Goal: Use online tool/utility: Utilize a website feature to perform a specific function

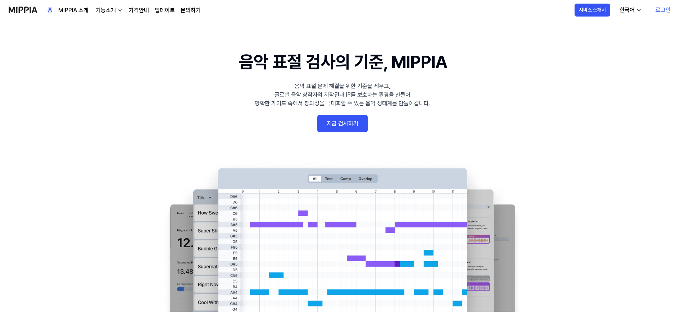
click at [343, 127] on link "지금 검사하기" at bounding box center [342, 123] width 50 height 17
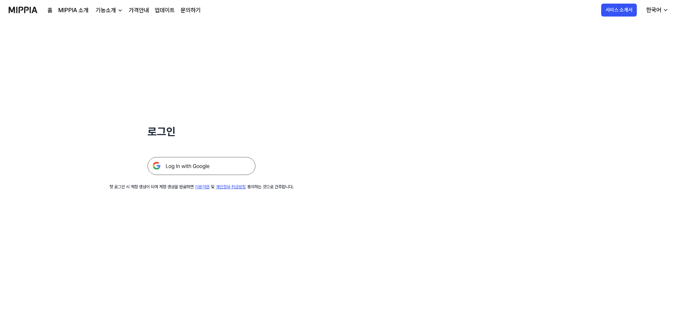
drag, startPoint x: 412, startPoint y: 153, endPoint x: 416, endPoint y: 151, distance: 5.0
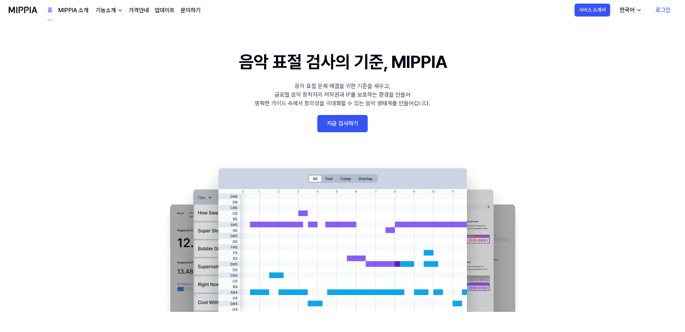
drag, startPoint x: 243, startPoint y: 77, endPoint x: 248, endPoint y: 76, distance: 4.7
click at [103, 8] on div "기능소개" at bounding box center [105, 10] width 23 height 9
click at [99, 30] on link "표절 검사" at bounding box center [108, 26] width 69 height 14
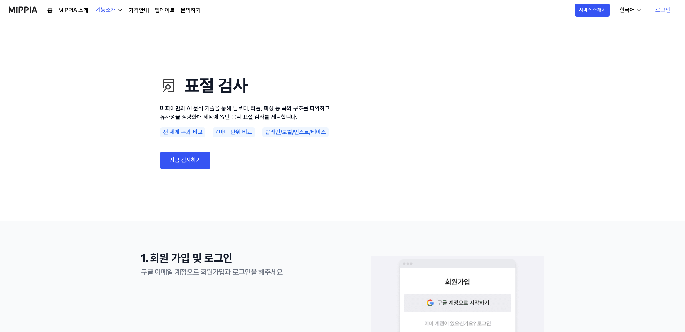
click at [174, 163] on link "지금 검사하기" at bounding box center [185, 160] width 50 height 17
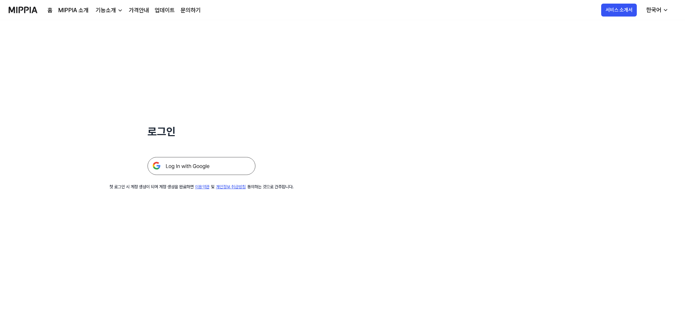
drag, startPoint x: 316, startPoint y: 70, endPoint x: 325, endPoint y: 67, distance: 9.0
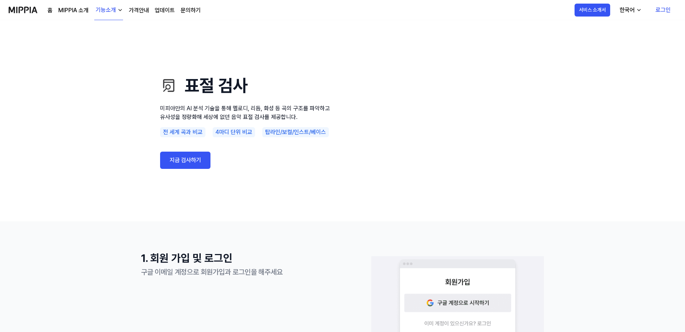
click at [181, 166] on link "지금 검사하기" at bounding box center [185, 160] width 50 height 17
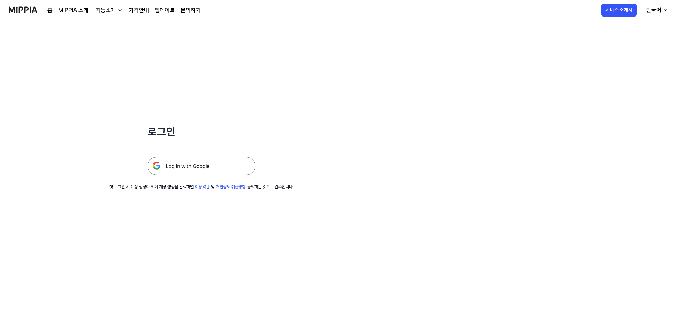
click at [185, 167] on img at bounding box center [201, 166] width 108 height 18
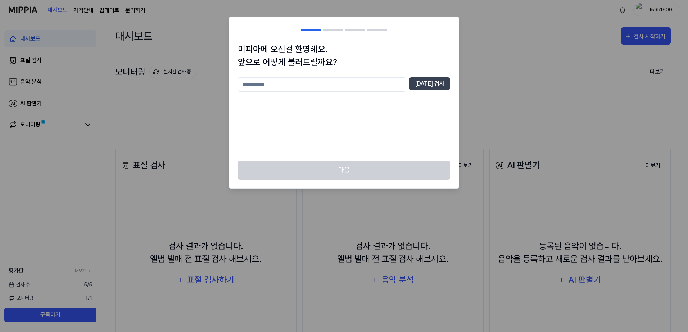
click at [312, 88] on input "text" at bounding box center [322, 84] width 168 height 14
click at [431, 91] on div "** 중복 검사" at bounding box center [344, 84] width 212 height 14
click at [435, 84] on button "중복 검사" at bounding box center [429, 83] width 41 height 13
click at [380, 83] on input "**" at bounding box center [322, 84] width 168 height 14
type input "******"
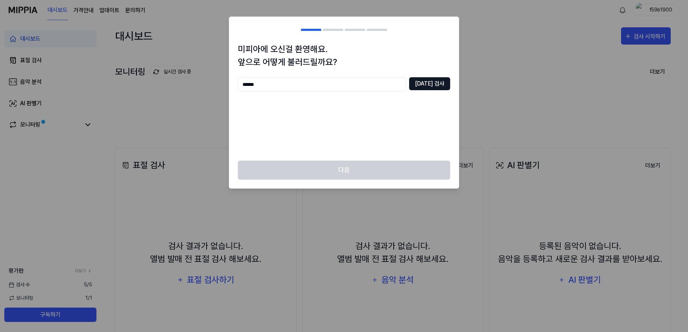
click at [429, 82] on button "중복 검사" at bounding box center [429, 83] width 41 height 13
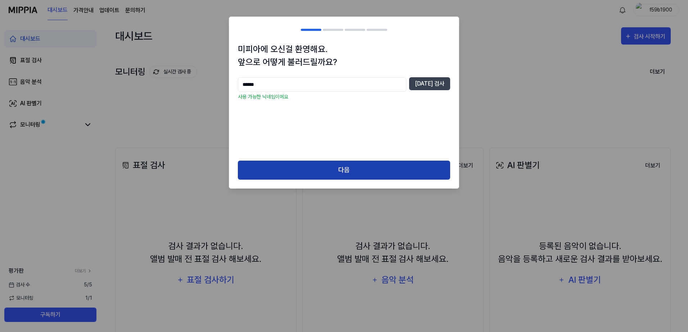
click at [384, 164] on button "다음" at bounding box center [344, 170] width 212 height 19
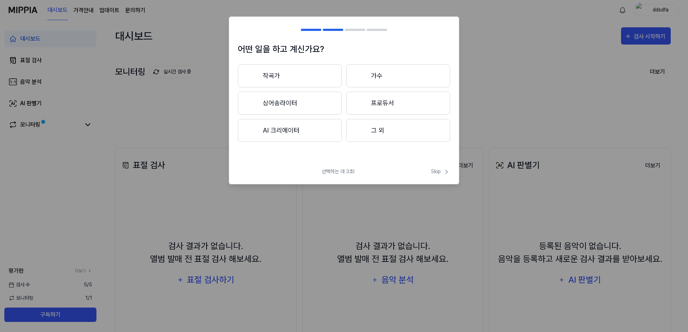
click at [391, 128] on button "그 외" at bounding box center [398, 130] width 104 height 23
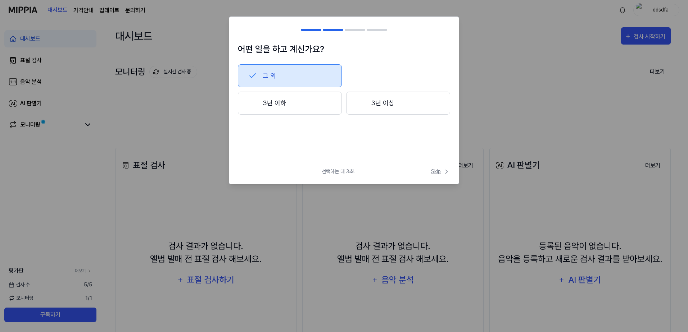
click at [435, 173] on span "Skip" at bounding box center [440, 172] width 19 height 8
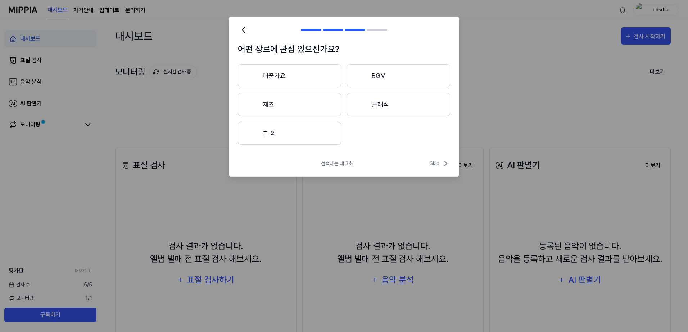
click at [436, 169] on div "선택하는 데 3초! Skip" at bounding box center [343, 167] width 229 height 17
click at [441, 164] on span "Skip" at bounding box center [439, 163] width 21 height 9
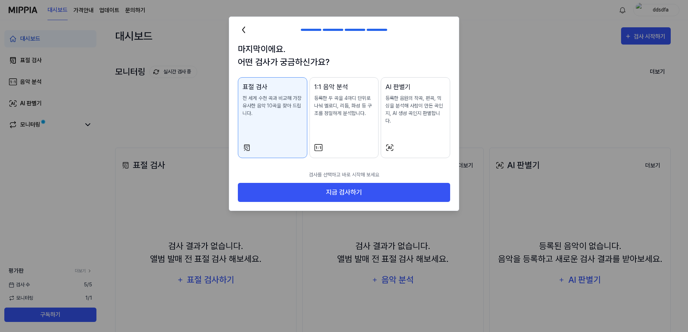
click at [427, 118] on div "AI 판별기 등록한 음원의 작곡, 편곡, 믹싱을 분석해 사람이 만든 곡인지, AI 생성 곡인지 판별합니다." at bounding box center [415, 110] width 60 height 57
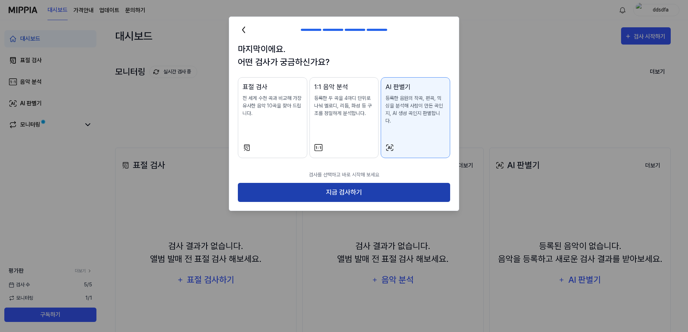
click at [386, 185] on button "지금 검사하기" at bounding box center [344, 192] width 212 height 19
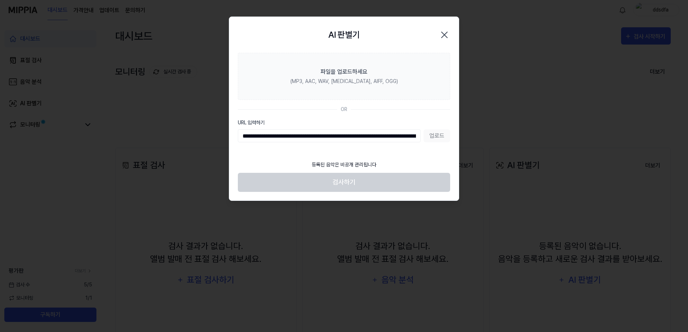
scroll to position [0, 288]
type input "**********"
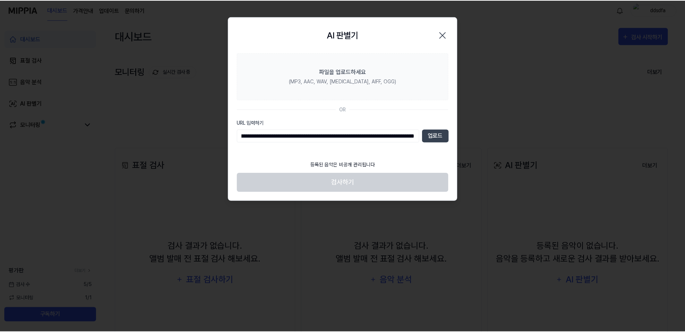
scroll to position [0, 0]
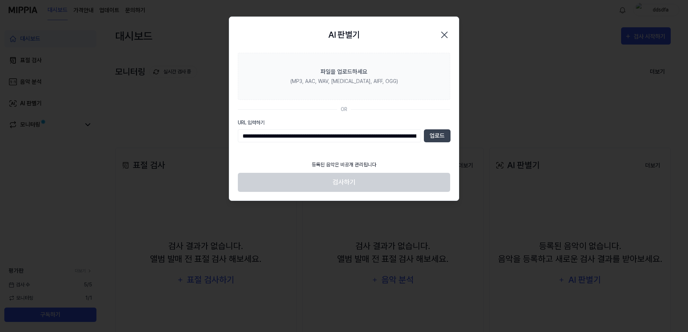
click at [347, 184] on footer "등록된 음악은 비공개 관리됩니다 검사하기" at bounding box center [344, 174] width 212 height 35
click at [447, 134] on button "업로드" at bounding box center [437, 135] width 27 height 13
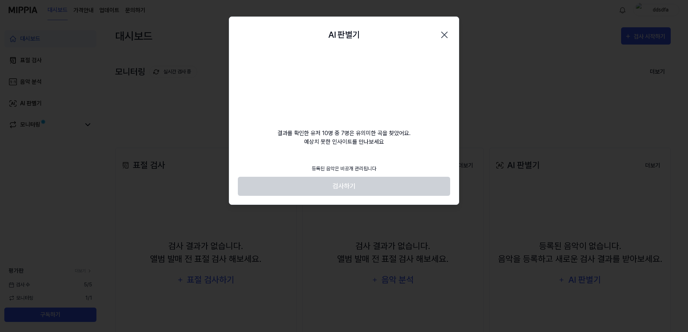
click at [292, 138] on div "결과를 확인한 유저 10명 중 7명은 유의미한 곡을 찾았어요. 예상치 못한 인사이트를 만나보세요" at bounding box center [343, 100] width 229 height 94
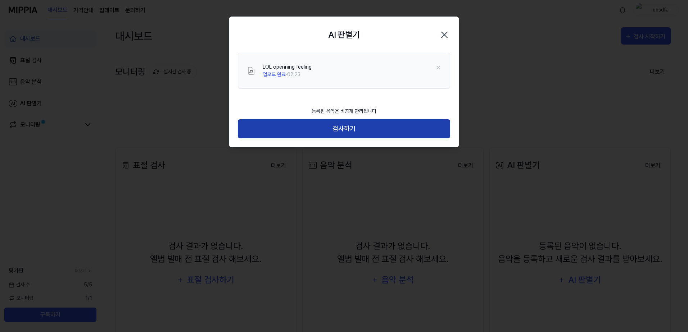
click at [358, 131] on button "검사하기" at bounding box center [344, 128] width 212 height 19
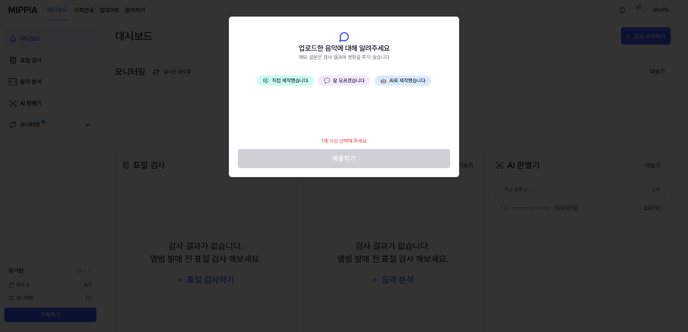
click at [356, 81] on button "💬 잘 모르겠습니다" at bounding box center [344, 81] width 52 height 10
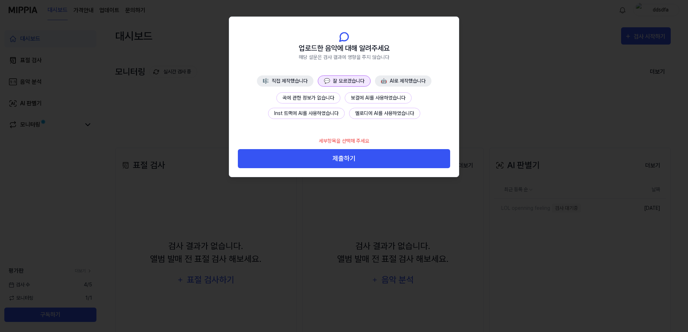
click at [327, 96] on button "곡에 관한 정보가 없습니다" at bounding box center [308, 97] width 64 height 11
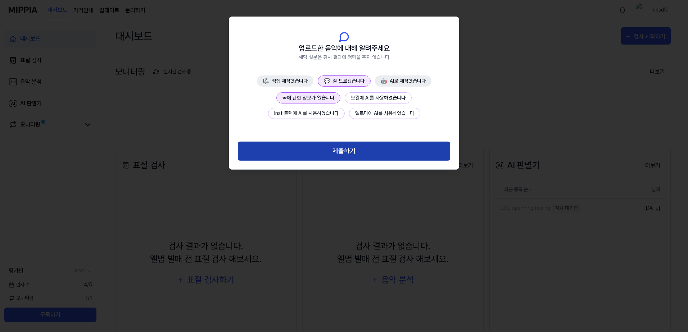
click at [327, 154] on button "제출하기" at bounding box center [344, 151] width 212 height 19
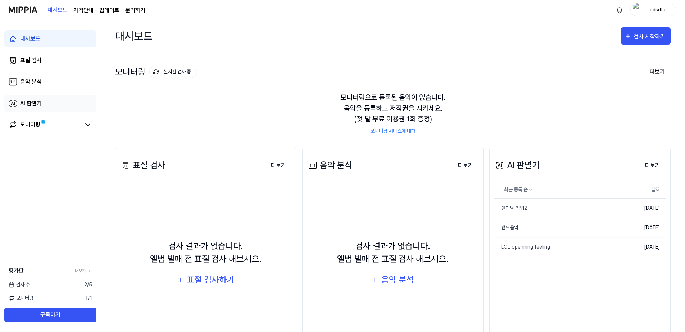
click at [53, 103] on link "AI 판별기" at bounding box center [50, 103] width 92 height 17
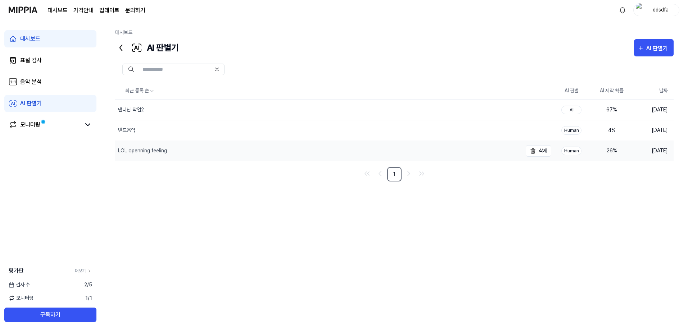
click at [159, 155] on div "LOL openning feeling" at bounding box center [318, 151] width 407 height 20
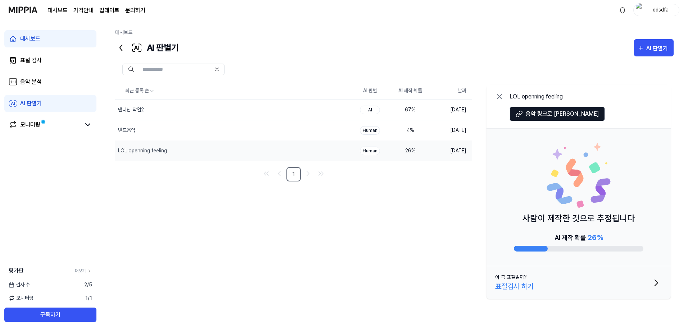
click at [370, 184] on div "최근 등록 순 AI 판별 AI 제작 확률 날짜 댄디님 작업2 삭제 AI 67 % 2025.08.21. 밴드음악 삭제 Human 4 % 2025…" at bounding box center [394, 192] width 558 height 220
click at [648, 291] on button "이 곡 표절일까? 표절검사 하기" at bounding box center [578, 283] width 184 height 33
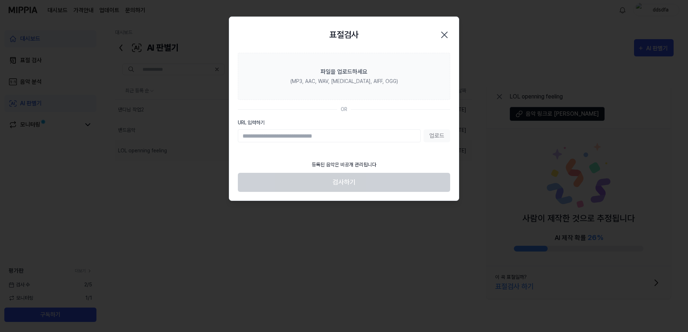
click at [446, 35] on icon "button" at bounding box center [444, 35] width 12 height 12
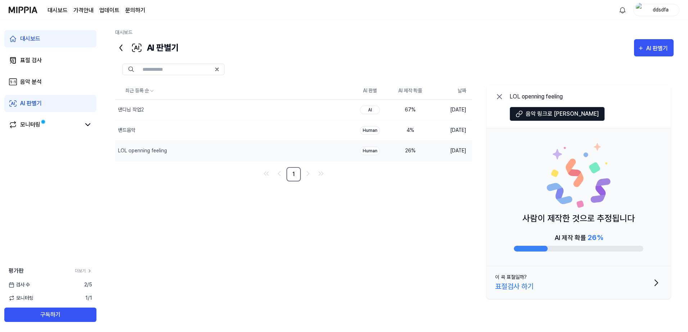
click at [549, 216] on p "사람이 제작한 것으로 추정됩니다" at bounding box center [578, 218] width 112 height 13
click at [545, 281] on button "이 곡 표절일까? 표절검사 하기" at bounding box center [578, 283] width 184 height 33
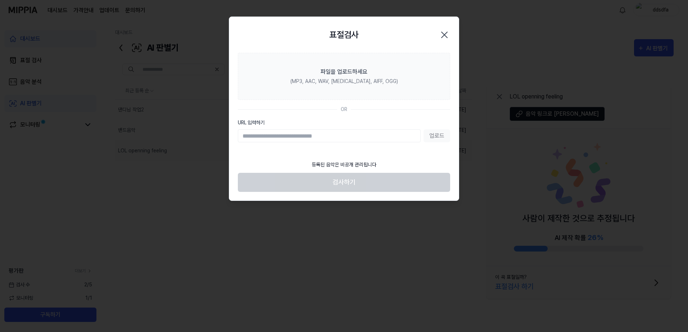
click at [473, 199] on div at bounding box center [344, 166] width 688 height 332
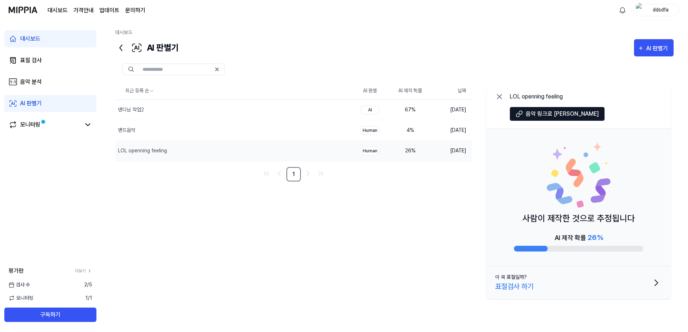
click at [86, 8] on page\) "가격안내" at bounding box center [83, 10] width 20 height 9
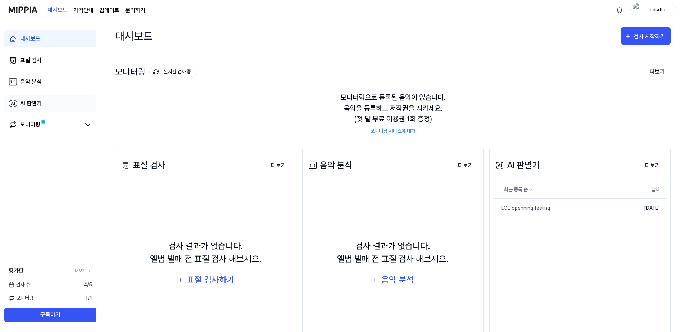
click at [29, 104] on div "AI 판별기" at bounding box center [31, 103] width 22 height 9
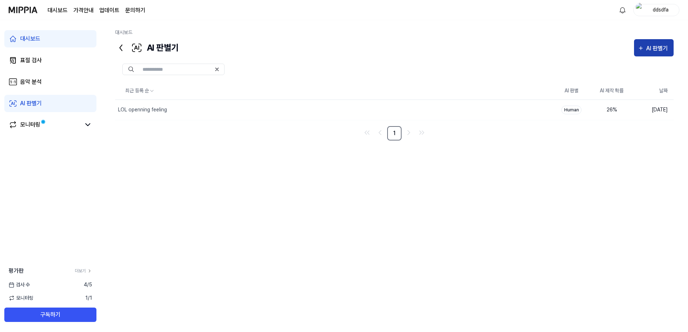
click at [662, 50] on div "AI 판별기" at bounding box center [658, 48] width 24 height 9
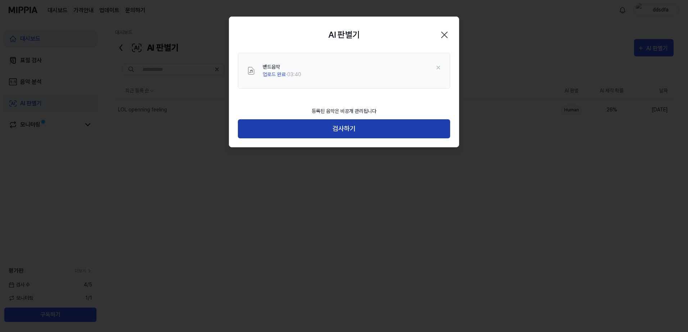
click at [315, 130] on button "검사하기" at bounding box center [344, 128] width 212 height 19
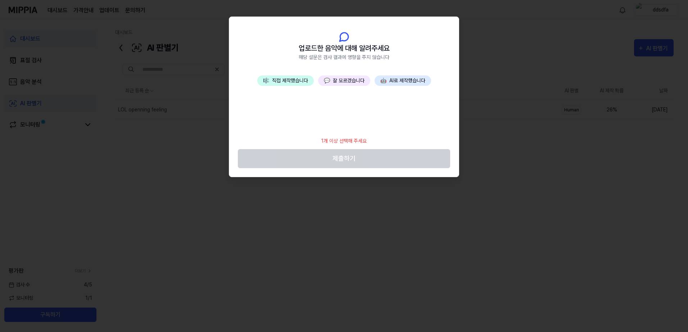
click at [347, 81] on button "💬 잘 모르겠습니다" at bounding box center [344, 81] width 52 height 10
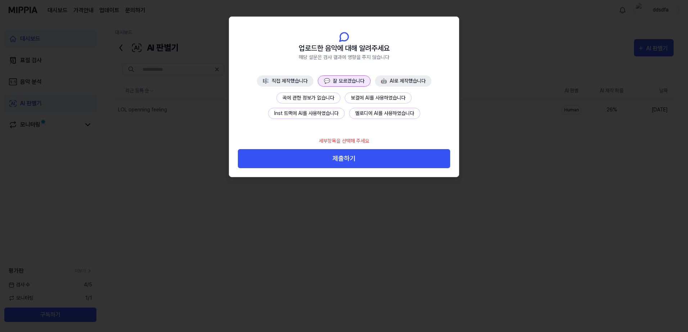
click at [301, 98] on button "곡에 관한 정보가 없습니다" at bounding box center [308, 97] width 64 height 11
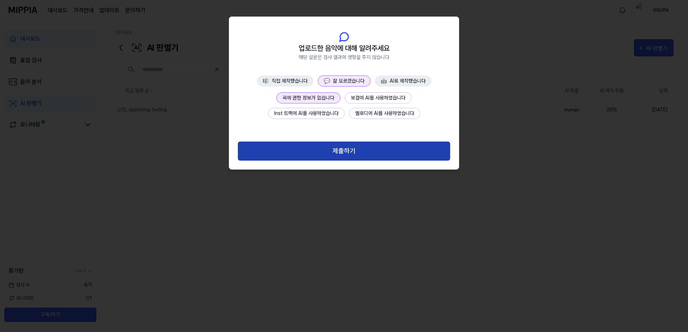
click at [309, 156] on button "제출하기" at bounding box center [344, 151] width 212 height 19
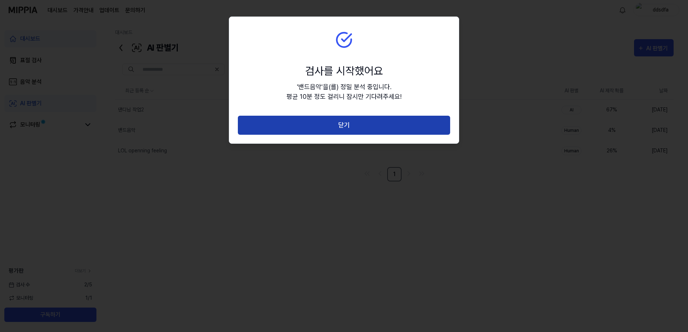
click at [349, 129] on button "닫기" at bounding box center [344, 125] width 212 height 19
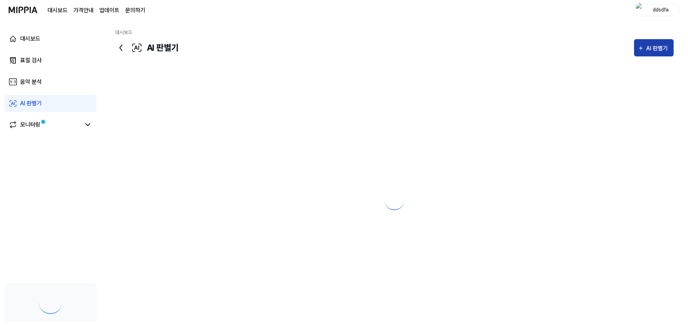
click at [652, 54] on button "AI 판별기" at bounding box center [654, 47] width 40 height 17
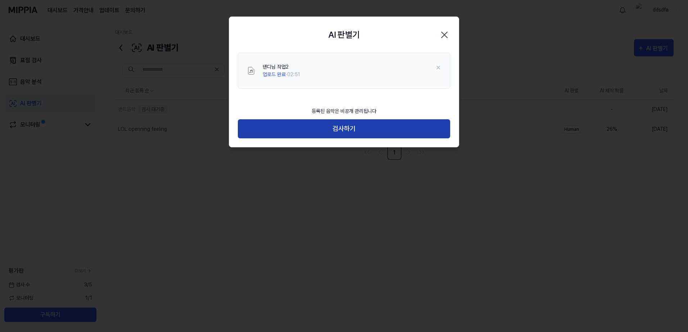
click at [308, 124] on button "검사하기" at bounding box center [344, 128] width 212 height 19
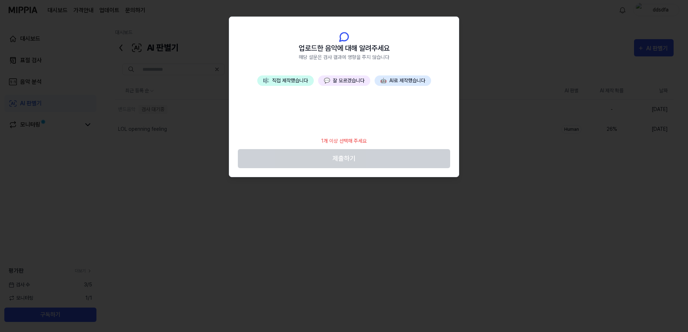
click at [343, 85] on button "💬 잘 모르겠습니다" at bounding box center [344, 81] width 52 height 10
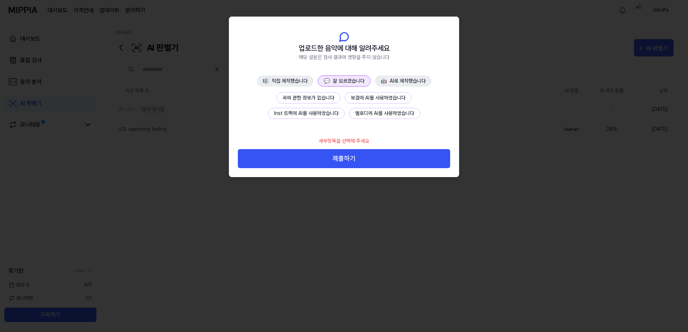
click at [316, 97] on button "곡에 관한 정보가 없습니다" at bounding box center [308, 97] width 64 height 11
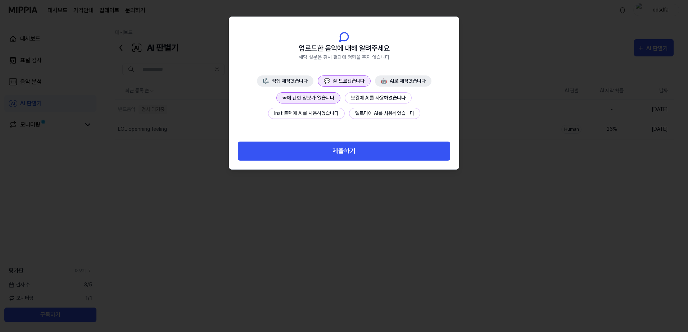
click at [357, 155] on button "제출하기" at bounding box center [344, 151] width 212 height 19
